Goal: Information Seeking & Learning: Learn about a topic

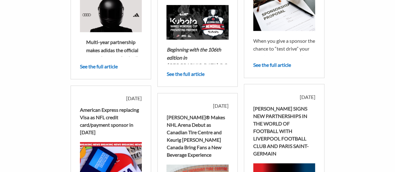
scroll to position [156, 0]
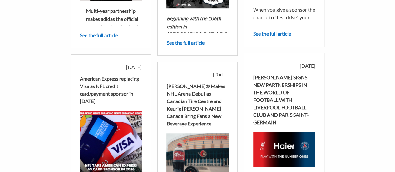
click at [203, 102] on div "Dr Pepper® Makes NHL Arena Debut as Canadian Tire Centre and Keurig Dr Pepper C…" at bounding box center [197, 104] width 62 height 45
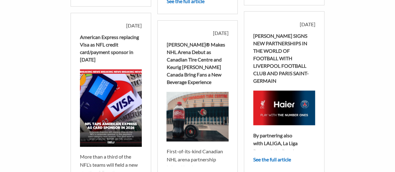
scroll to position [218, 0]
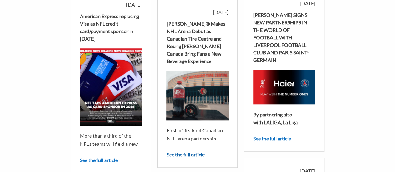
click at [178, 151] on link "See the full article" at bounding box center [185, 154] width 38 height 6
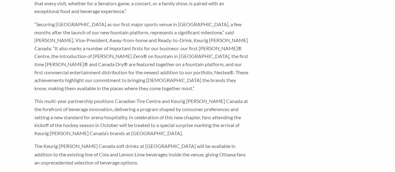
scroll to position [349, 0]
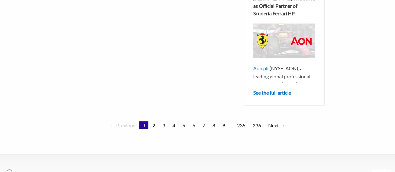
scroll to position [562, 0]
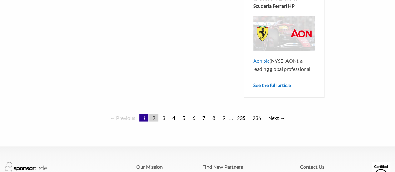
click at [154, 114] on link "2" at bounding box center [153, 118] width 9 height 8
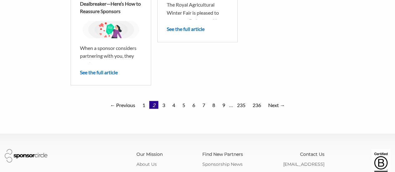
scroll to position [530, 0]
click at [165, 107] on link "3" at bounding box center [163, 104] width 9 height 8
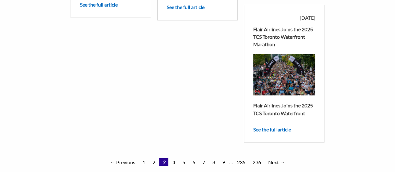
scroll to position [597, 0]
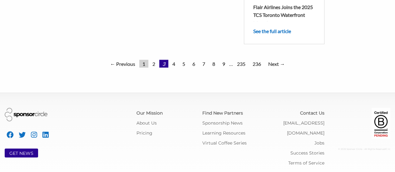
click at [143, 65] on link "1" at bounding box center [143, 64] width 9 height 8
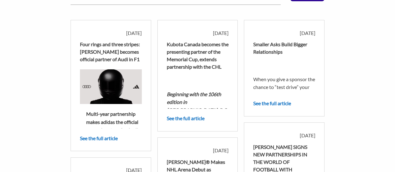
scroll to position [125, 0]
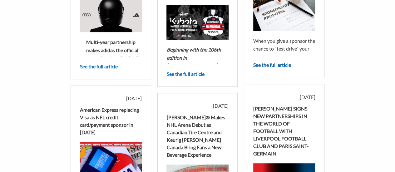
click at [273, 67] on link "See the full article" at bounding box center [272, 65] width 38 height 6
